Goal: Task Accomplishment & Management: Use online tool/utility

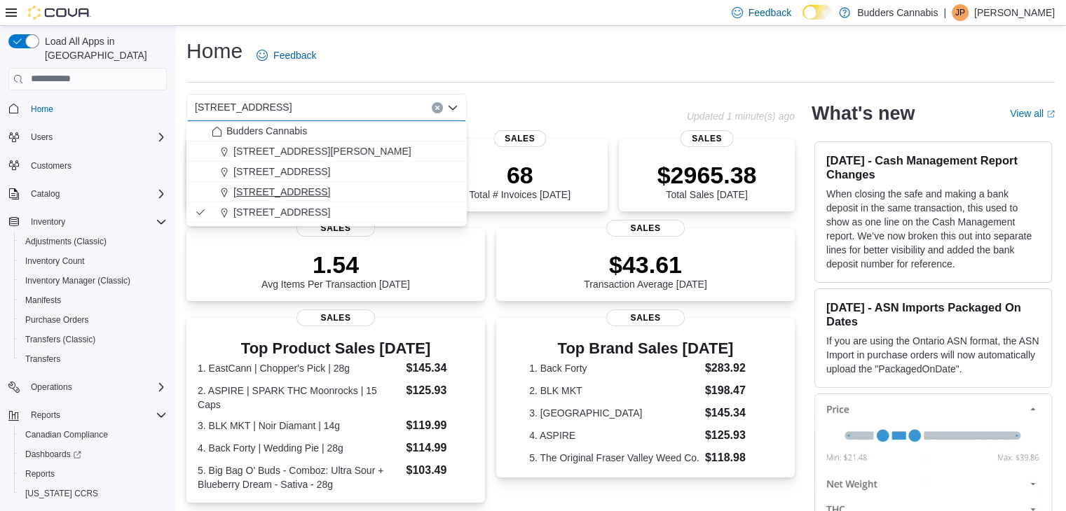
click at [329, 189] on span "[STREET_ADDRESS]" at bounding box center [281, 192] width 97 height 14
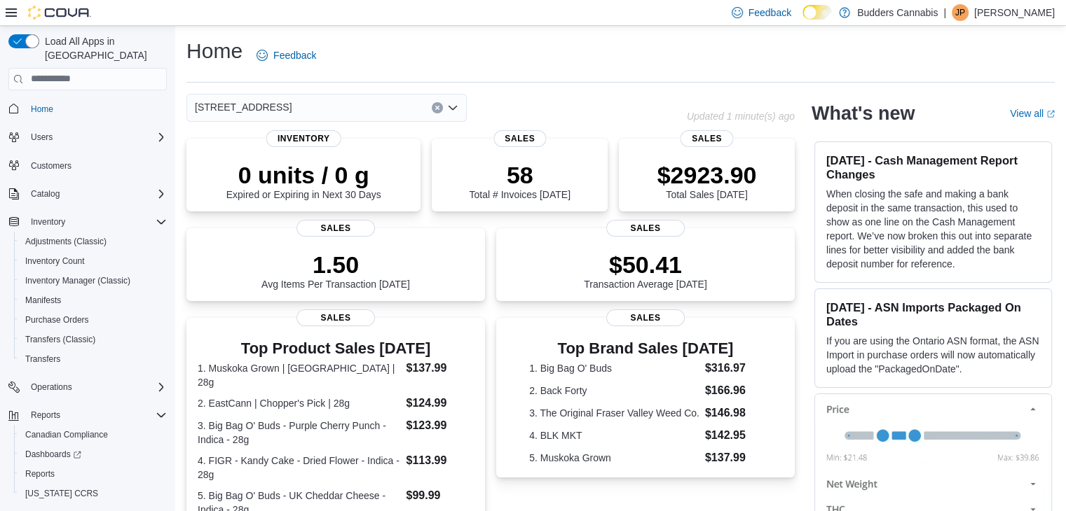
click at [350, 100] on div "[STREET_ADDRESS] Combo box. Selected. [STREET_ADDRESS]. Press Backspace to dele…" at bounding box center [326, 108] width 280 height 28
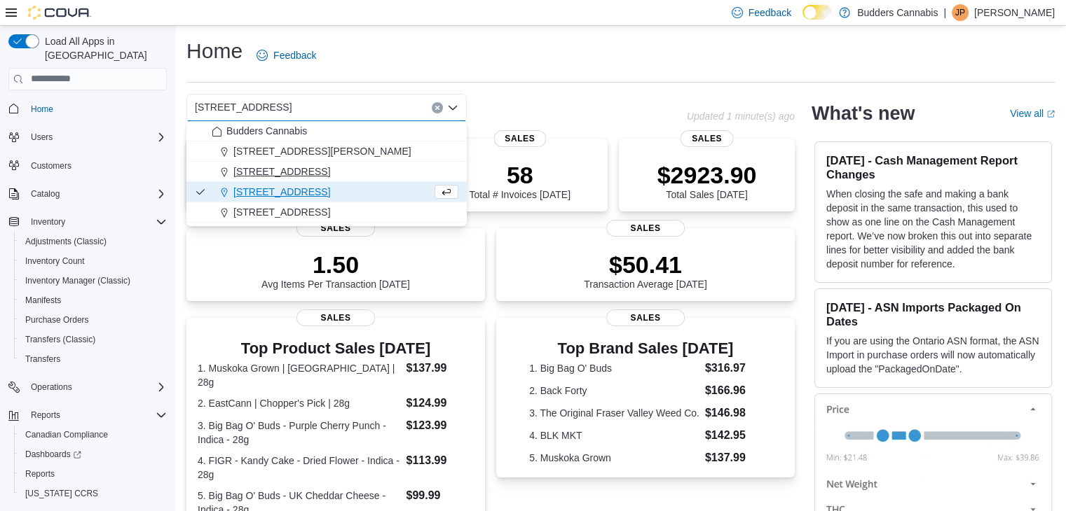
click at [291, 173] on span "[STREET_ADDRESS]" at bounding box center [281, 172] width 97 height 14
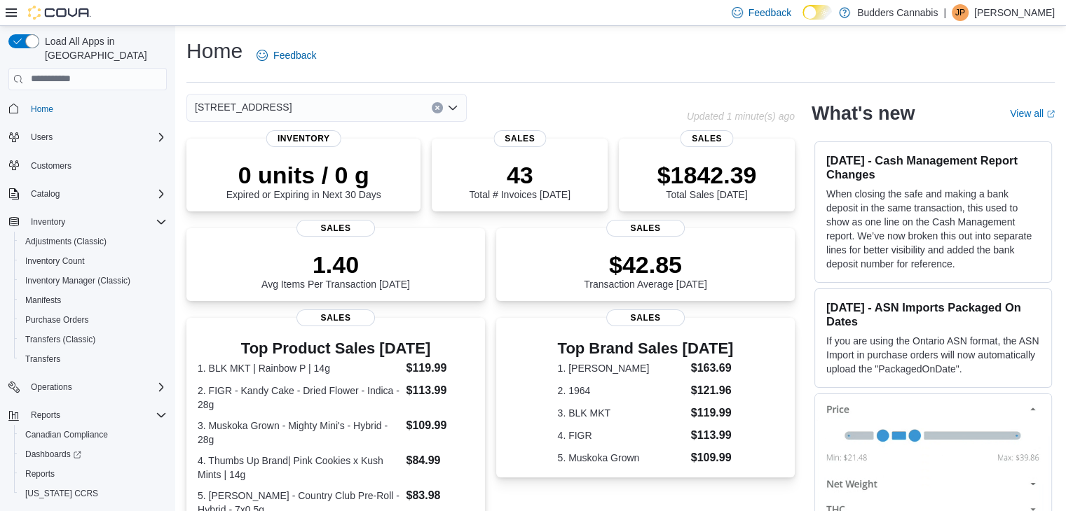
click at [312, 104] on div "[STREET_ADDRESS] Selected. [STREET_ADDRESS] Press Backspace to delete [STREET_A…" at bounding box center [326, 108] width 280 height 28
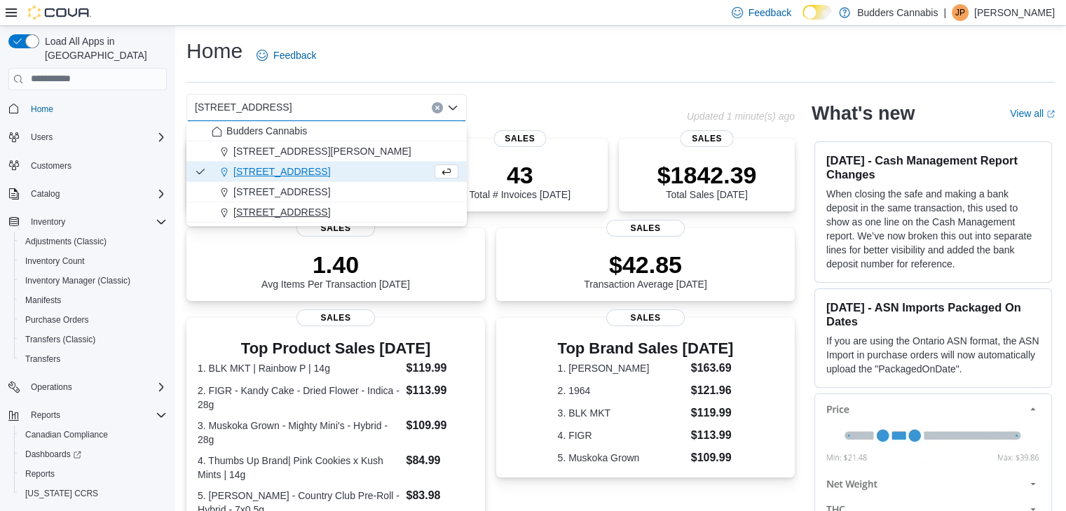
click at [272, 207] on span "[STREET_ADDRESS]" at bounding box center [281, 212] width 97 height 14
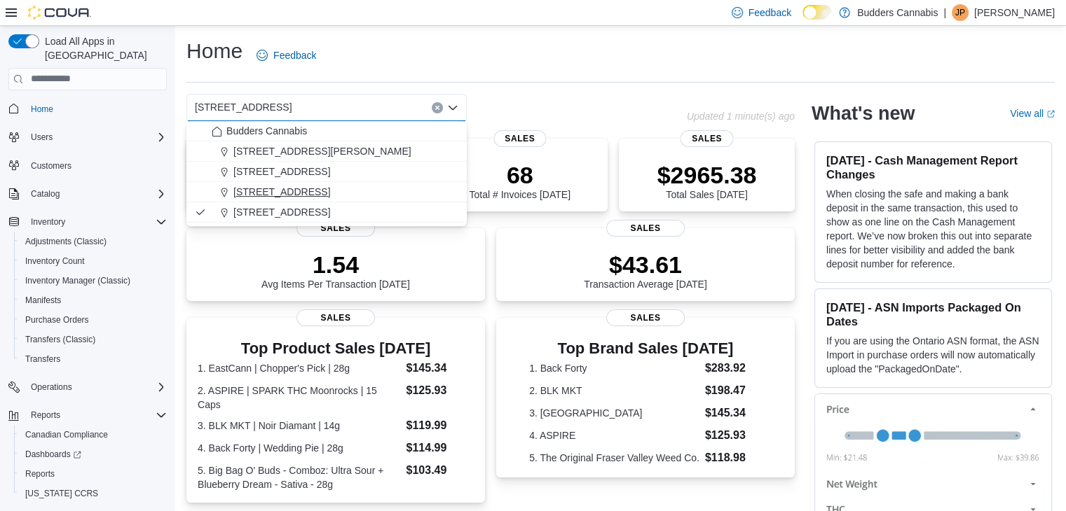
click at [317, 191] on span "[STREET_ADDRESS]" at bounding box center [281, 192] width 97 height 14
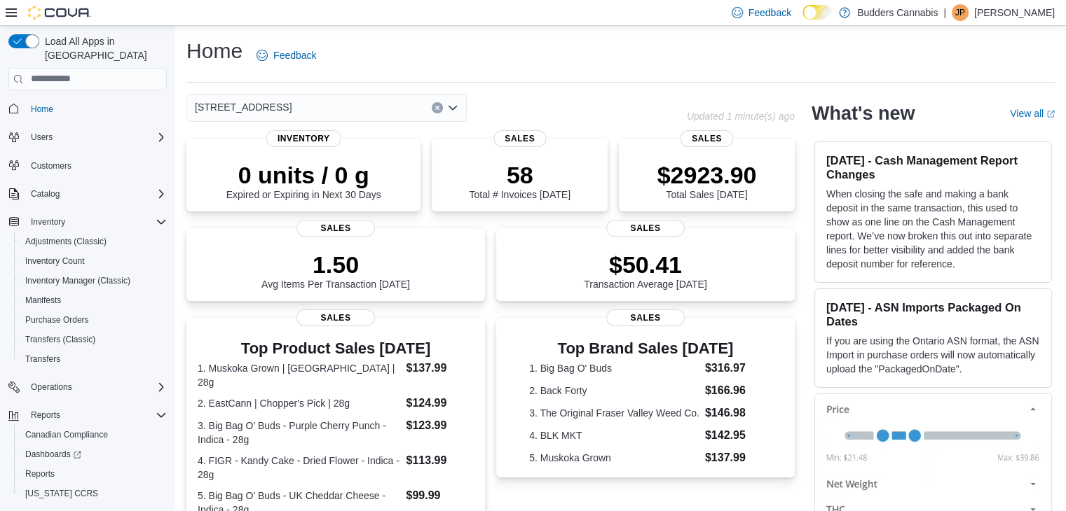
click at [331, 111] on div "[STREET_ADDRESS] Combo box. Selected. [STREET_ADDRESS]. Press Backspace to dele…" at bounding box center [326, 108] width 280 height 28
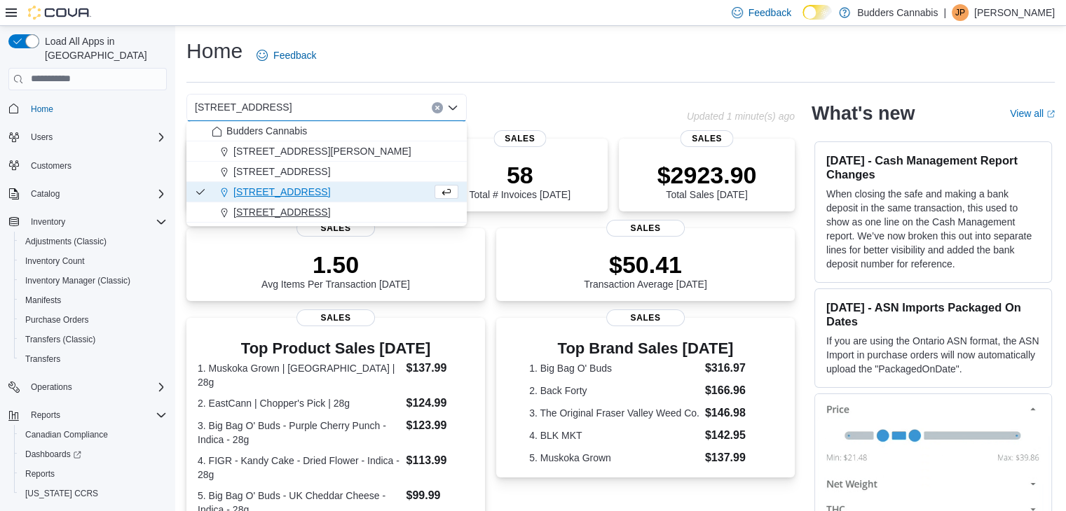
click at [280, 218] on span "[STREET_ADDRESS]" at bounding box center [281, 212] width 97 height 14
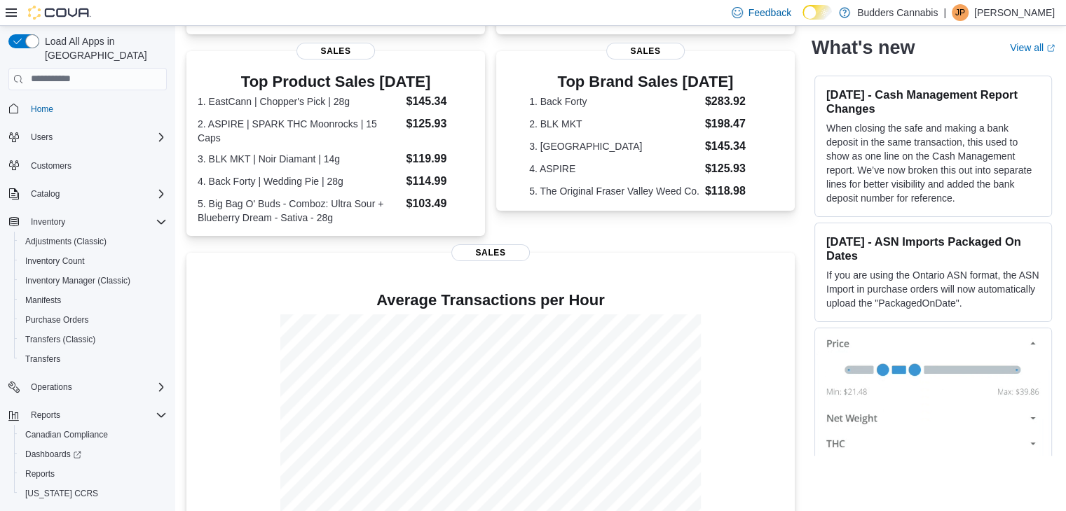
scroll to position [291, 0]
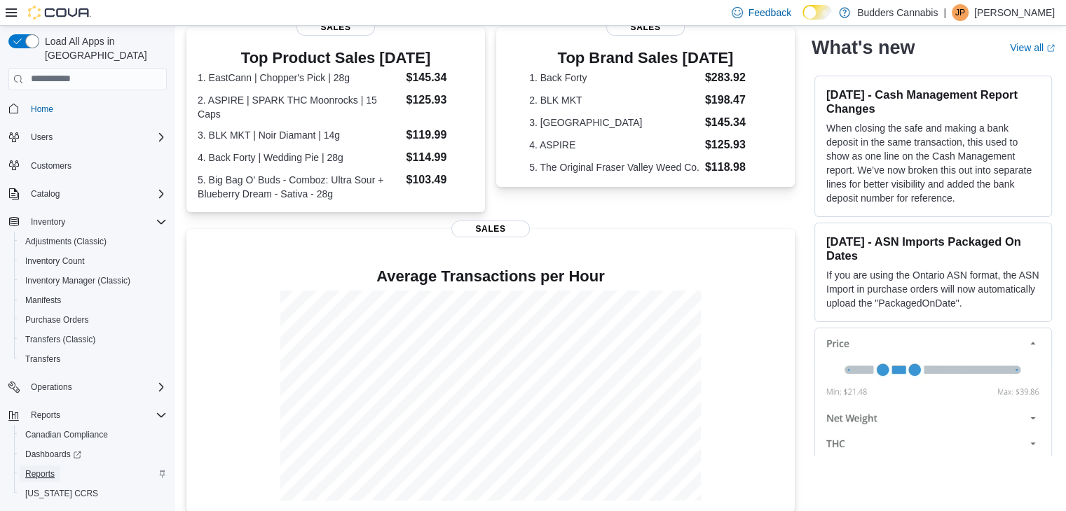
click at [26, 466] on link "Reports" at bounding box center [40, 474] width 41 height 17
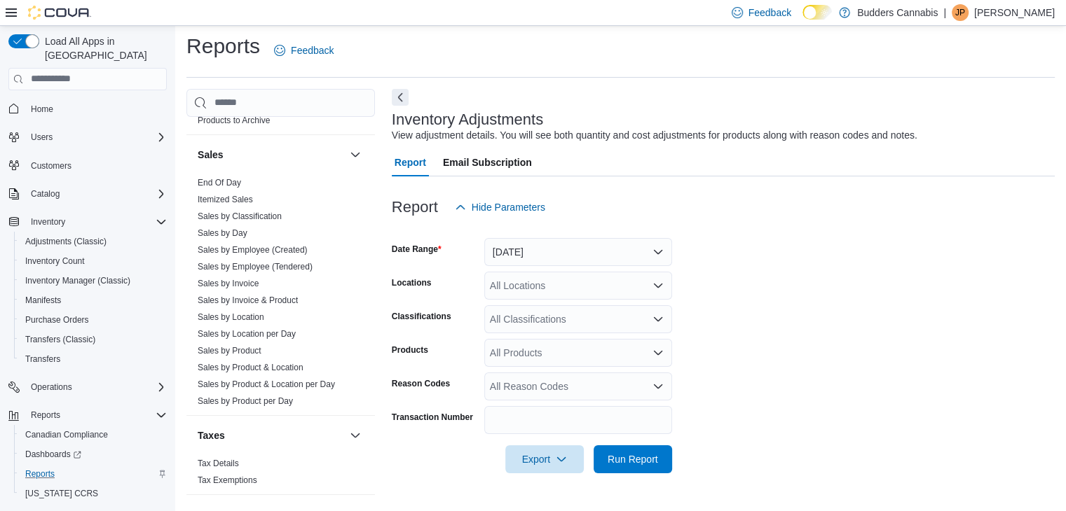
scroll to position [965, 0]
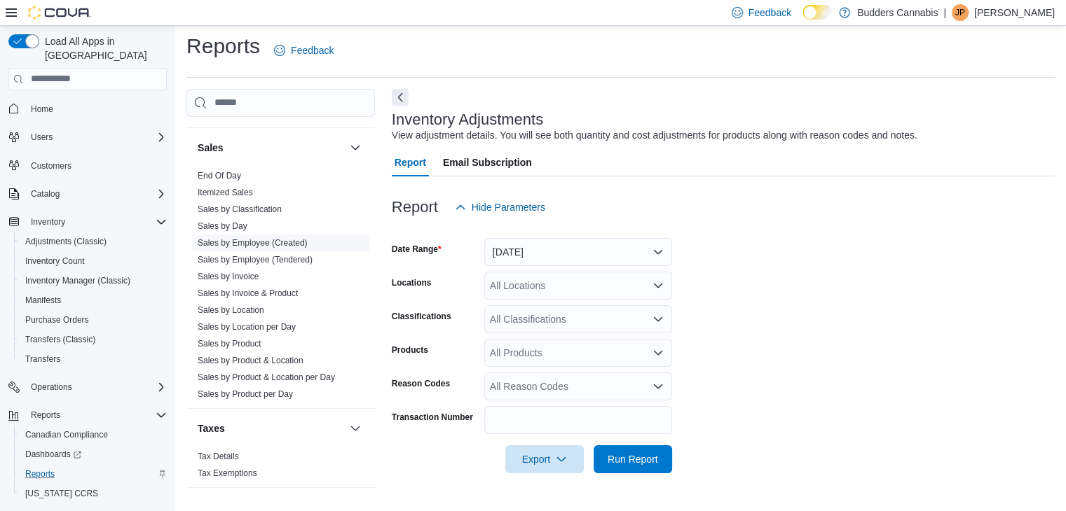
click at [292, 239] on link "Sales by Employee (Created)" at bounding box center [253, 243] width 110 height 10
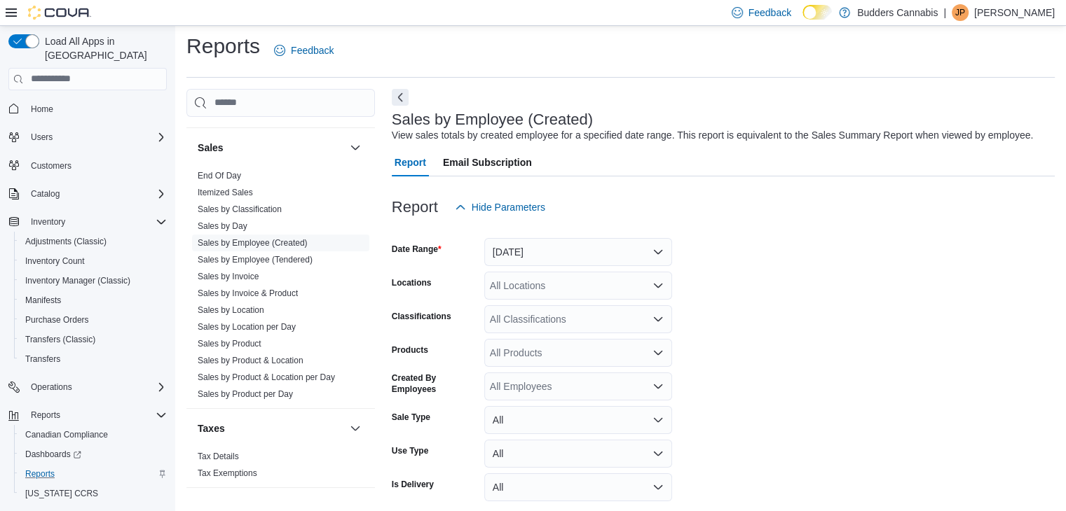
scroll to position [32, 0]
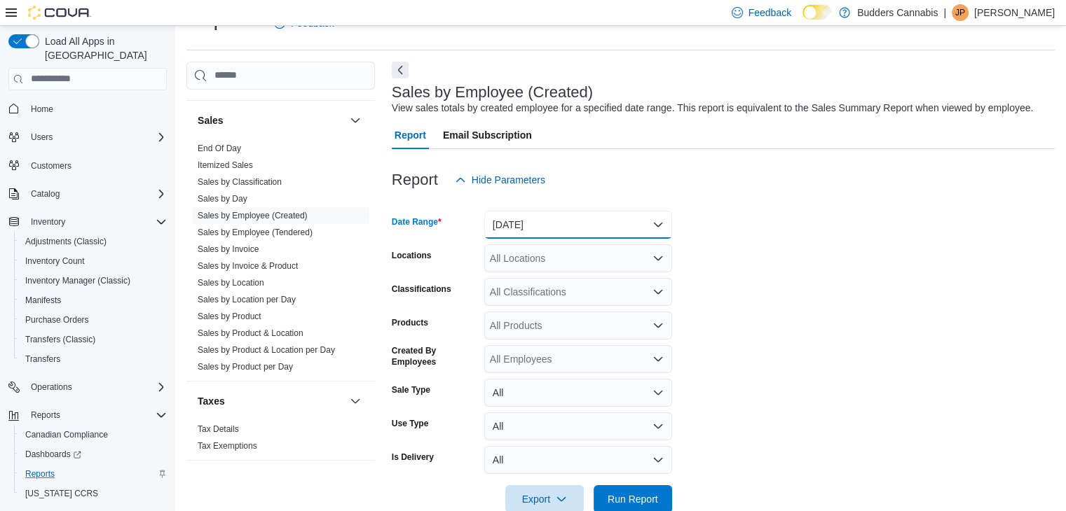
click at [631, 228] on button "[DATE]" at bounding box center [578, 225] width 188 height 28
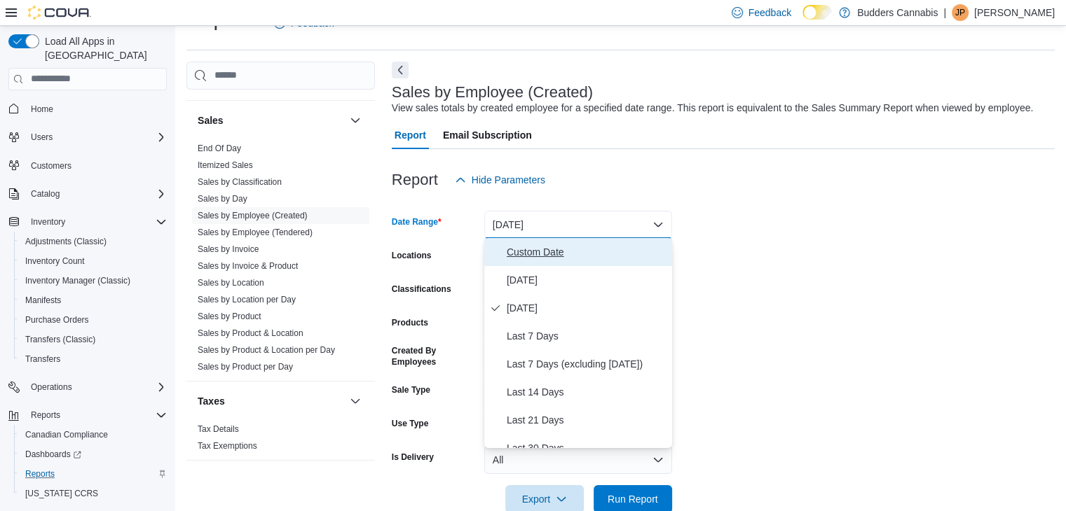
click at [525, 250] on span "Custom Date" at bounding box center [587, 252] width 160 height 17
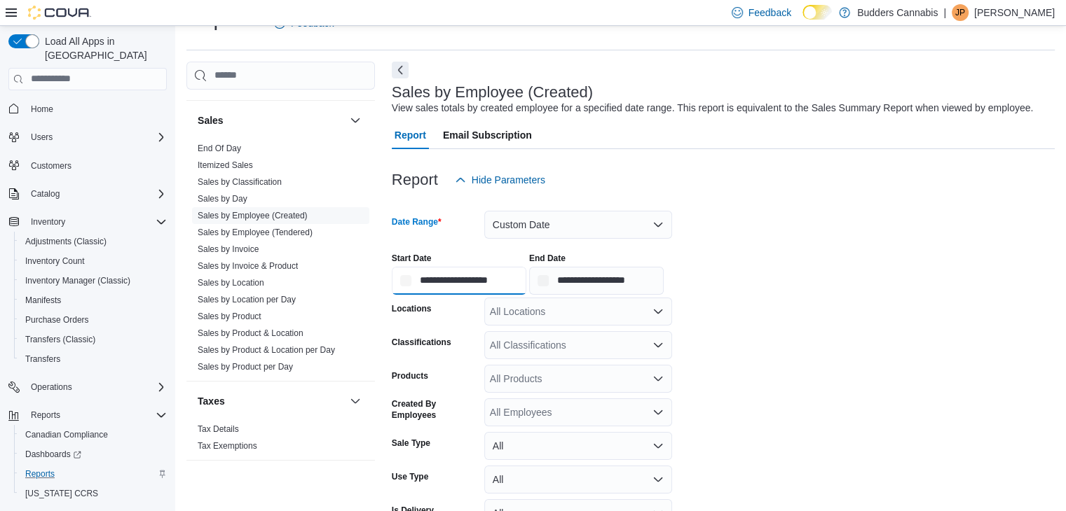
click at [404, 282] on input "**********" at bounding box center [459, 281] width 135 height 28
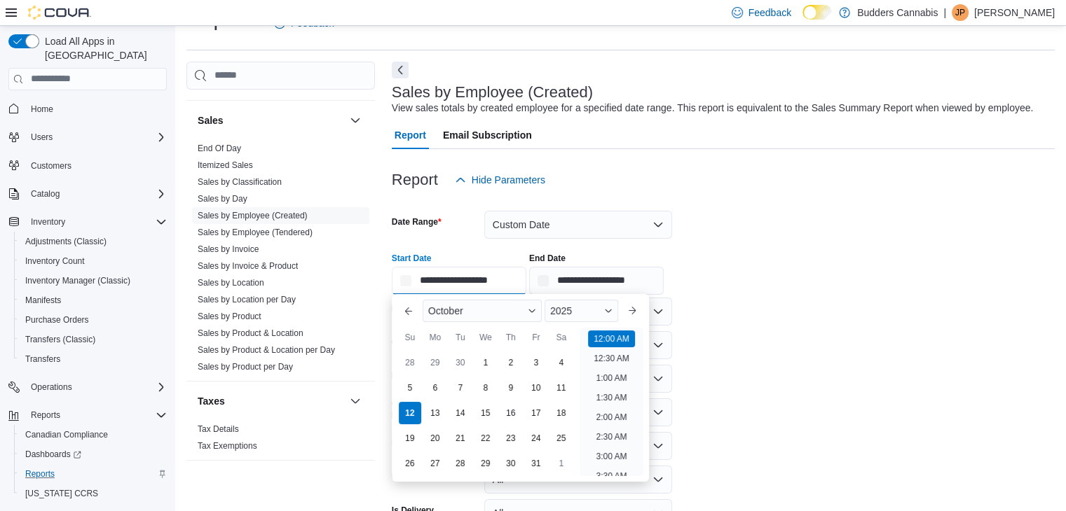
scroll to position [43, 0]
click at [580, 309] on div "2025" at bounding box center [581, 311] width 74 height 22
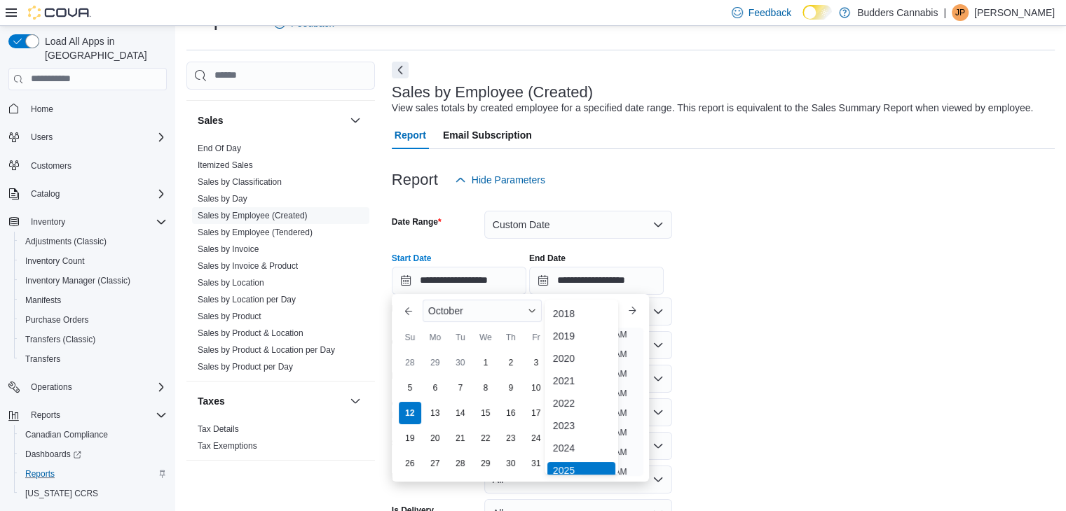
scroll to position [4, 0]
click at [581, 398] on div "2022" at bounding box center [581, 399] width 68 height 17
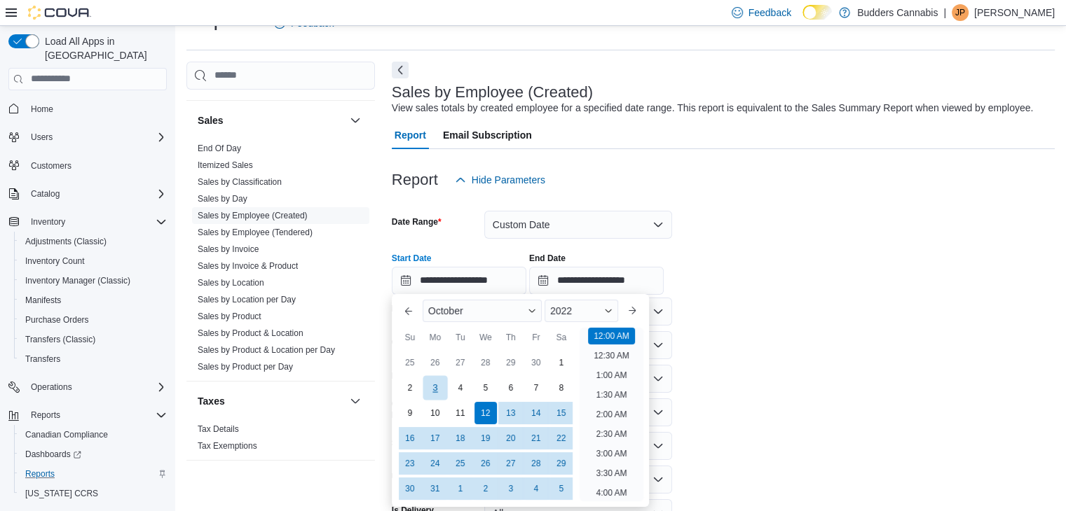
click at [439, 390] on div "3" at bounding box center [434, 388] width 25 height 25
type input "**********"
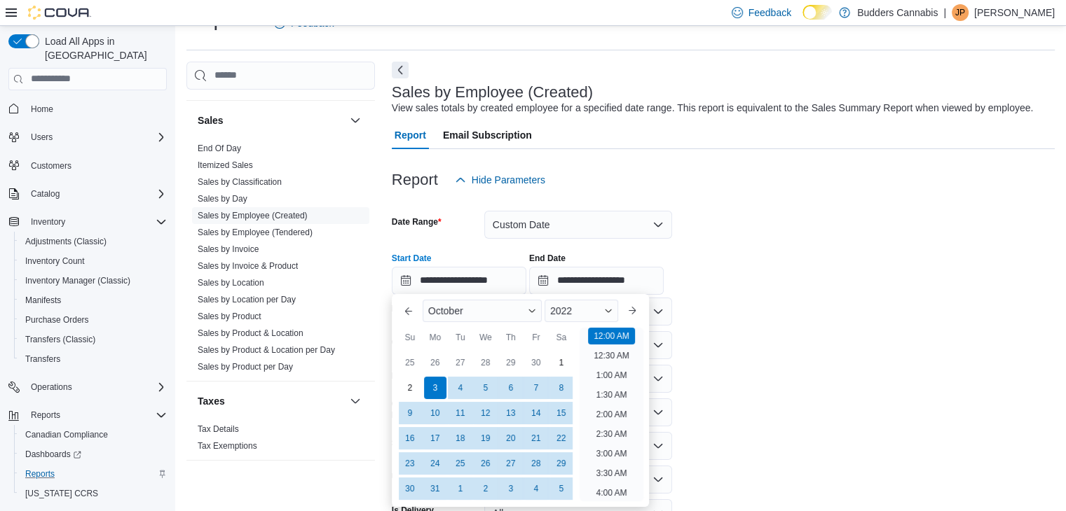
click at [754, 346] on form "**********" at bounding box center [723, 380] width 663 height 373
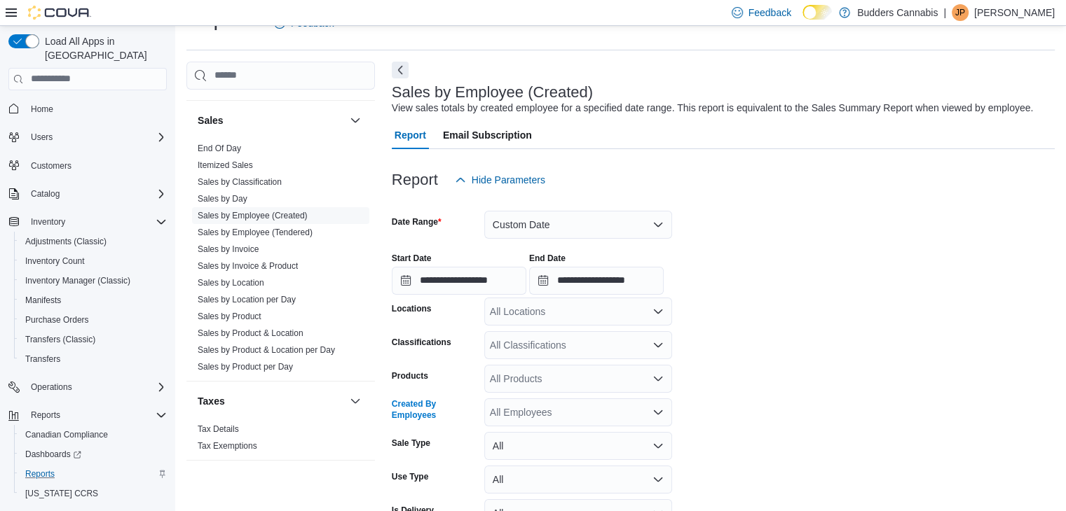
click at [561, 407] on div "All Employees" at bounding box center [578, 413] width 188 height 28
type input "****"
click at [537, 378] on button "[PERSON_NAME]" at bounding box center [578, 387] width 188 height 20
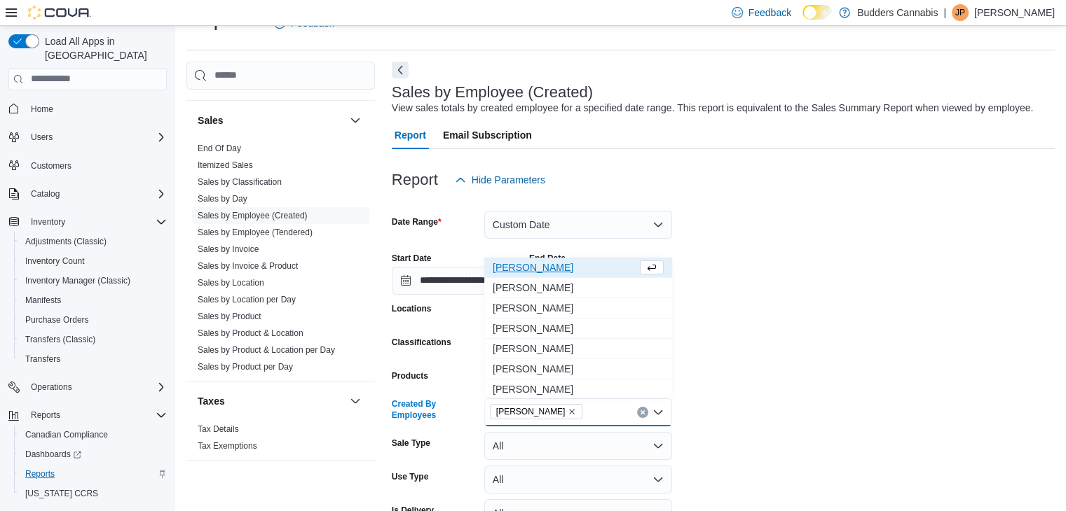
click at [825, 307] on form "**********" at bounding box center [723, 380] width 663 height 373
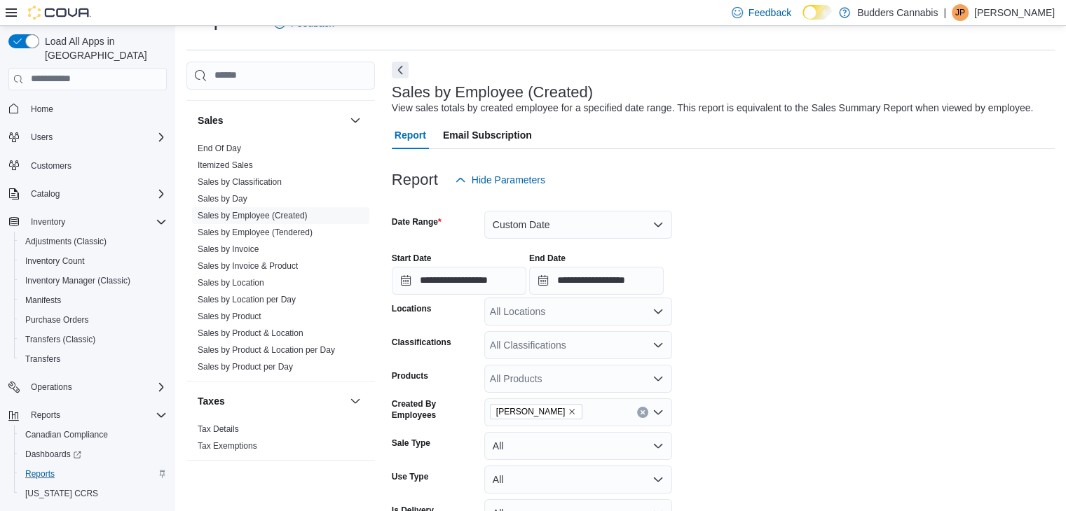
scroll to position [115, 0]
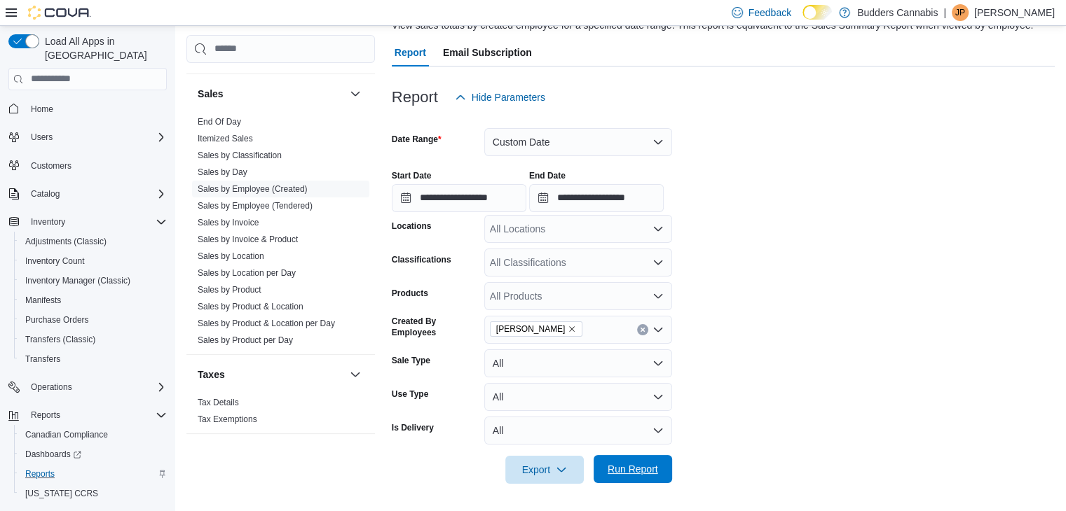
click at [617, 475] on span "Run Report" at bounding box center [632, 469] width 50 height 14
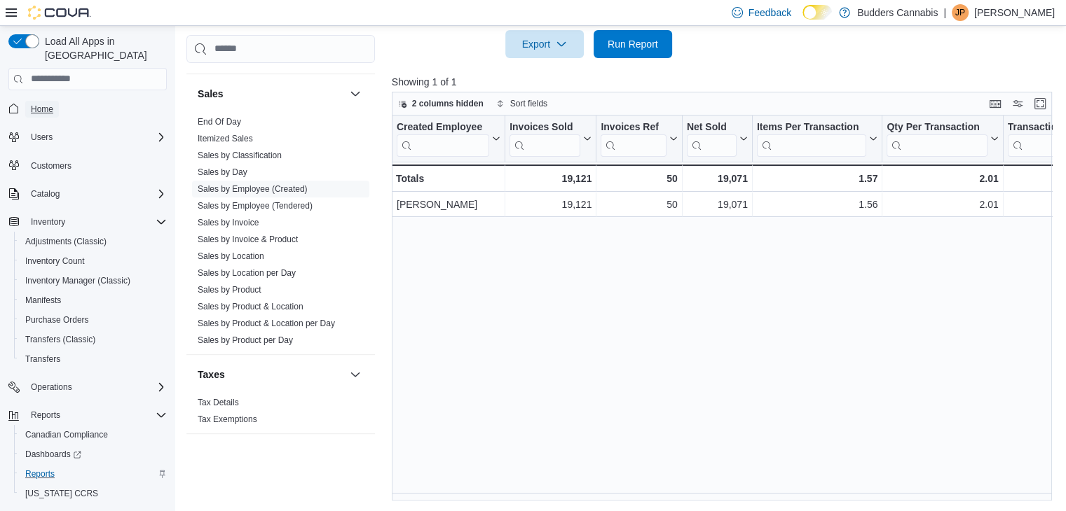
click at [48, 104] on span "Home" at bounding box center [42, 109] width 22 height 11
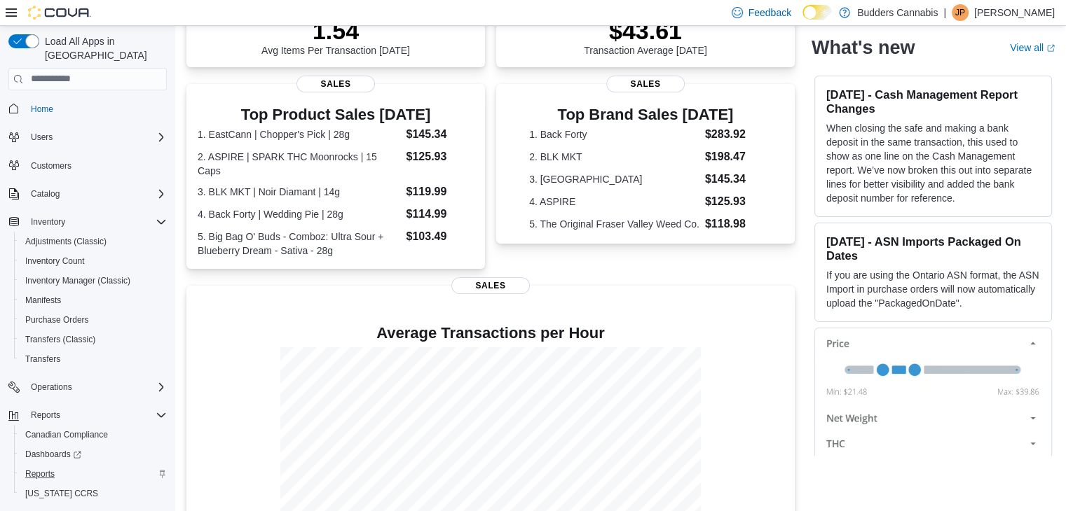
scroll to position [291, 0]
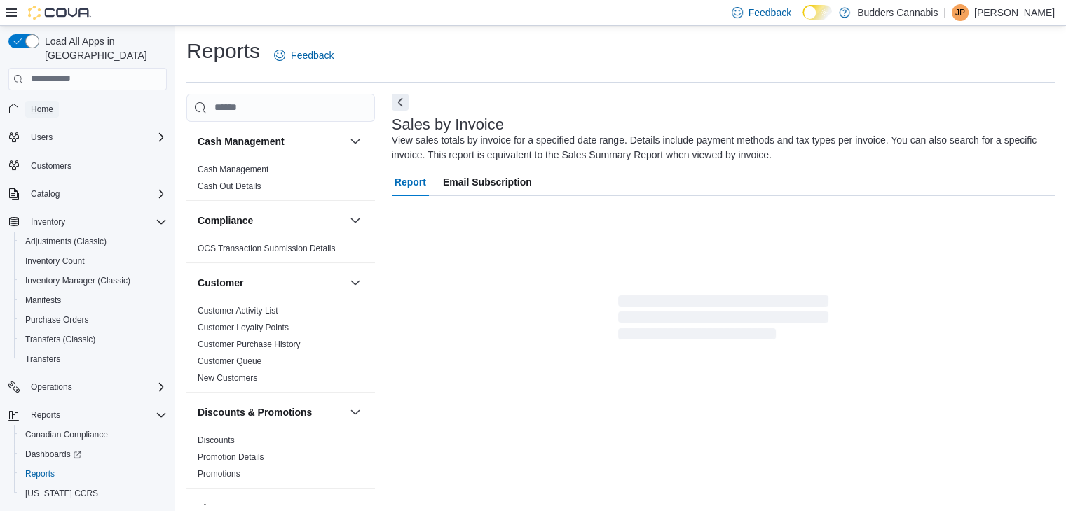
click at [29, 101] on link "Home" at bounding box center [42, 109] width 34 height 17
